Goal: Find specific page/section: Find specific page/section

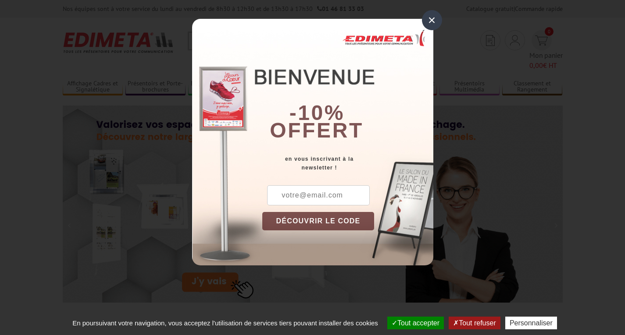
click at [431, 20] on div "×" at bounding box center [432, 20] width 20 height 20
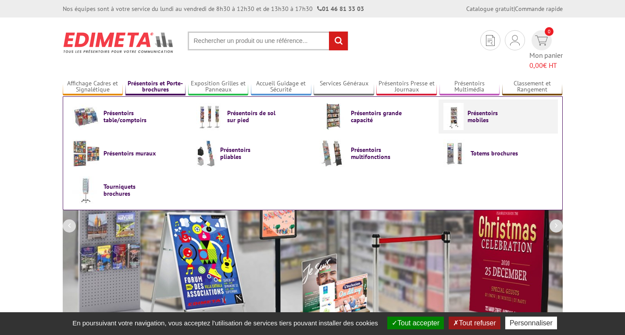
click at [453, 103] on img at bounding box center [453, 116] width 20 height 27
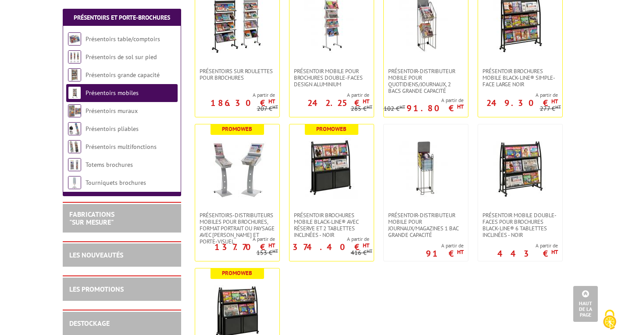
scroll to position [307, 0]
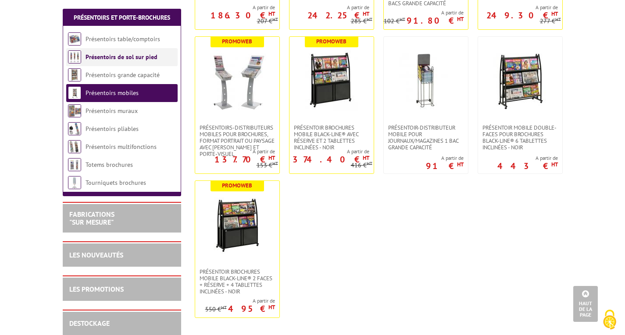
click at [142, 57] on link "Présentoirs de sol sur pied" at bounding box center [121, 57] width 72 height 8
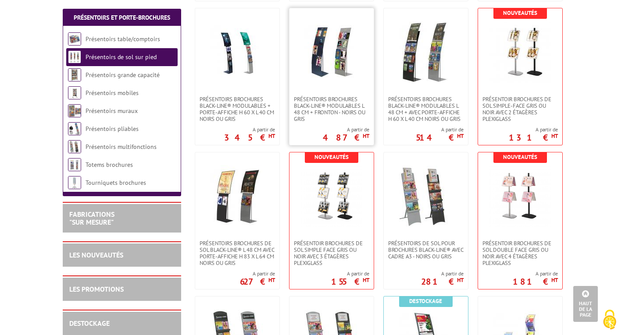
scroll to position [1096, 0]
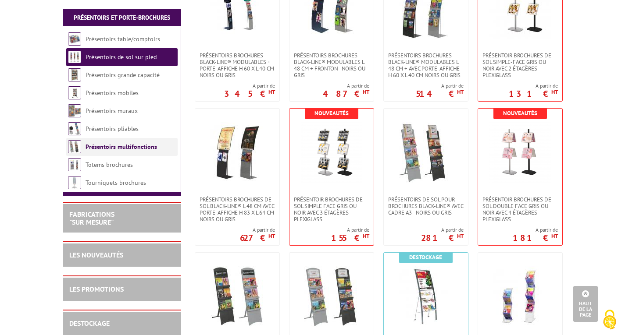
click at [129, 149] on link "Présentoirs multifonctions" at bounding box center [120, 147] width 71 height 8
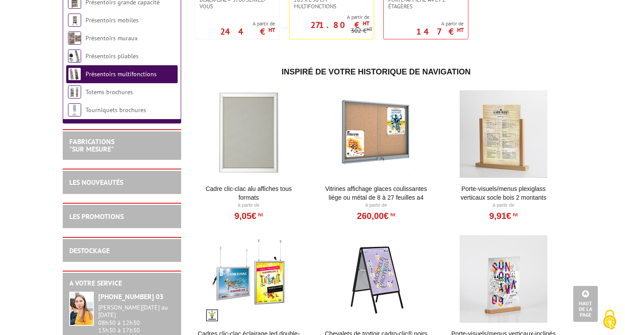
scroll to position [614, 0]
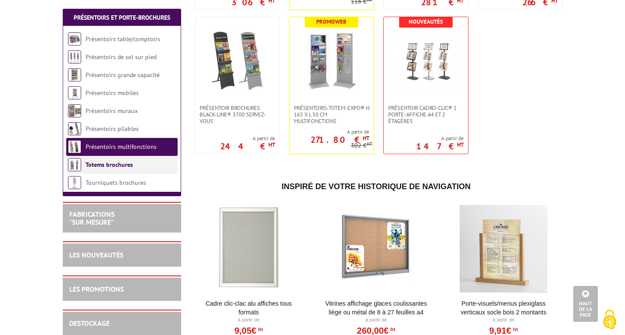
click at [126, 165] on link "Totems brochures" at bounding box center [108, 165] width 47 height 8
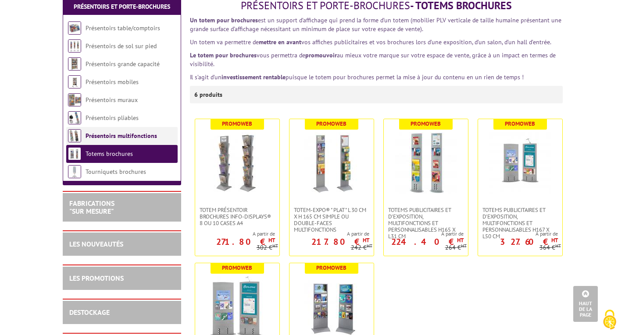
scroll to position [44, 0]
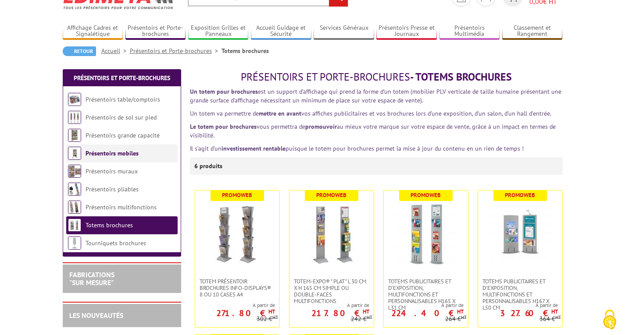
click at [129, 150] on link "Présentoirs mobiles" at bounding box center [111, 154] width 53 height 8
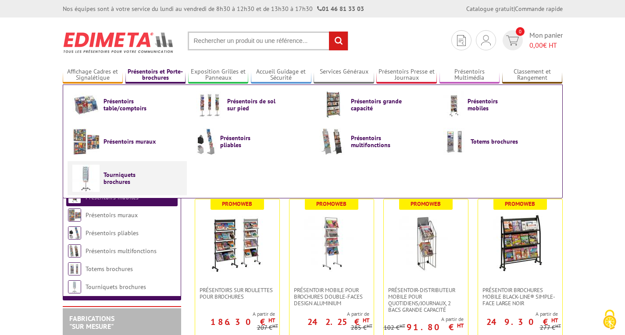
click at [123, 178] on span "Tourniquets brochures" at bounding box center [129, 178] width 53 height 14
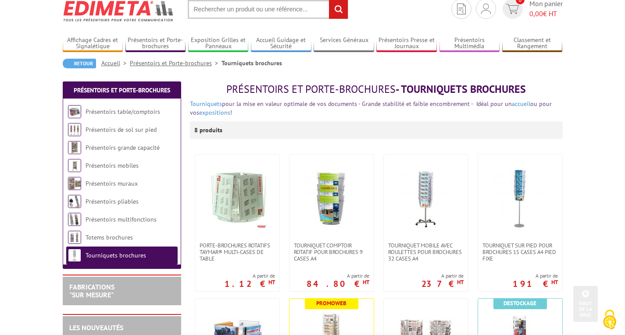
scroll to position [31, 0]
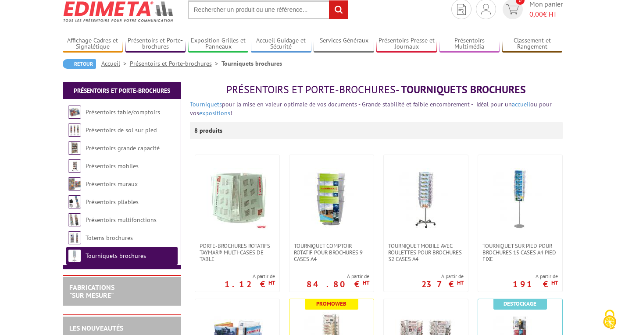
click at [210, 105] on link "Tourniquets" at bounding box center [206, 104] width 32 height 8
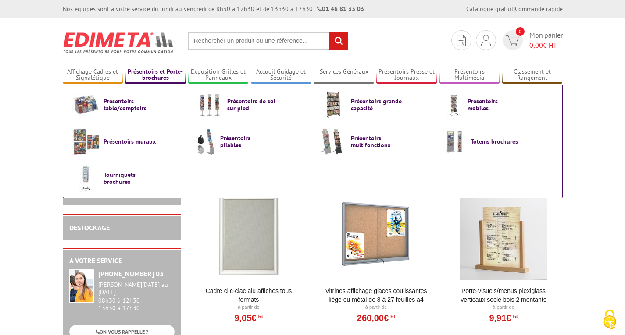
click at [138, 72] on link "Présentoirs et Porte-brochures" at bounding box center [155, 75] width 61 height 14
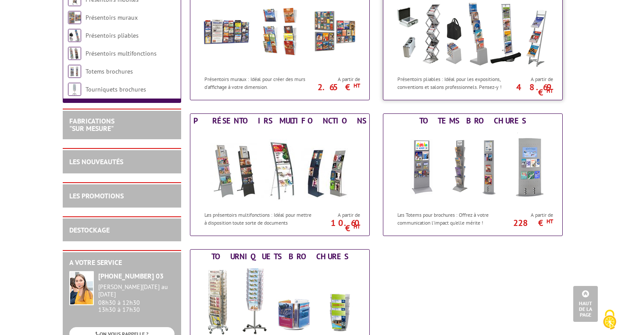
scroll to position [482, 0]
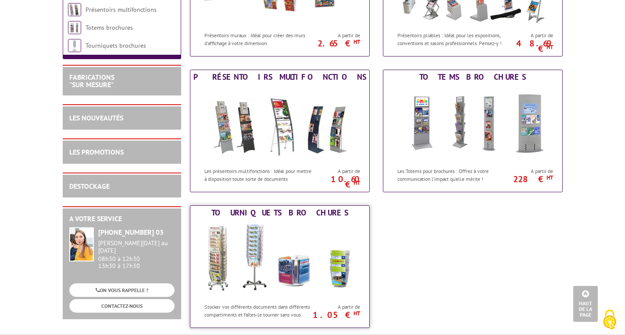
click at [311, 223] on img at bounding box center [280, 259] width 162 height 79
